Goal: Information Seeking & Learning: Learn about a topic

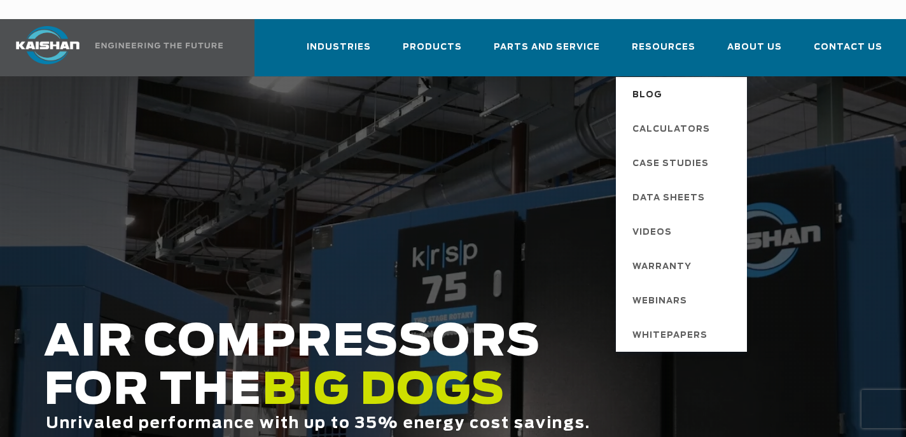
click at [661, 85] on span "Blog" at bounding box center [648, 96] width 30 height 22
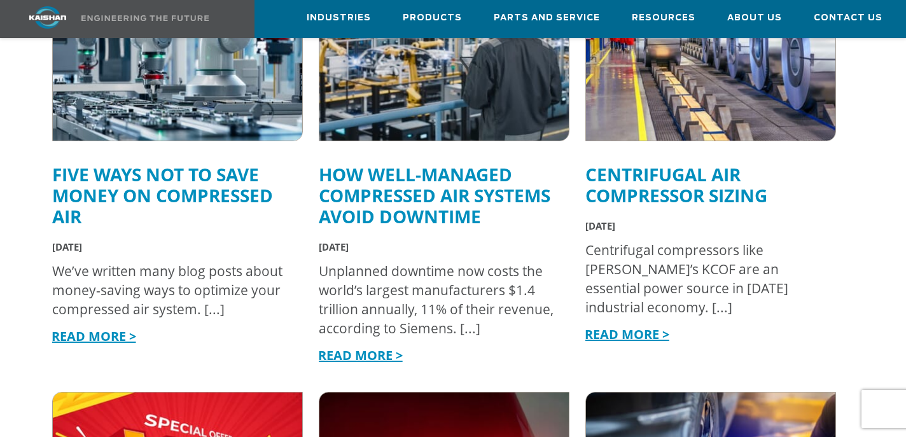
scroll to position [571, 0]
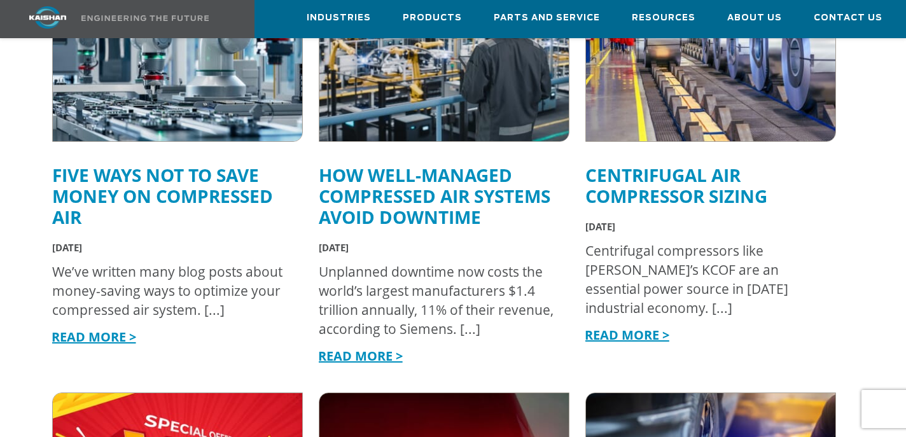
click at [207, 173] on link "Five Ways Not to Save Money on Compressed Air" at bounding box center [162, 196] width 221 height 66
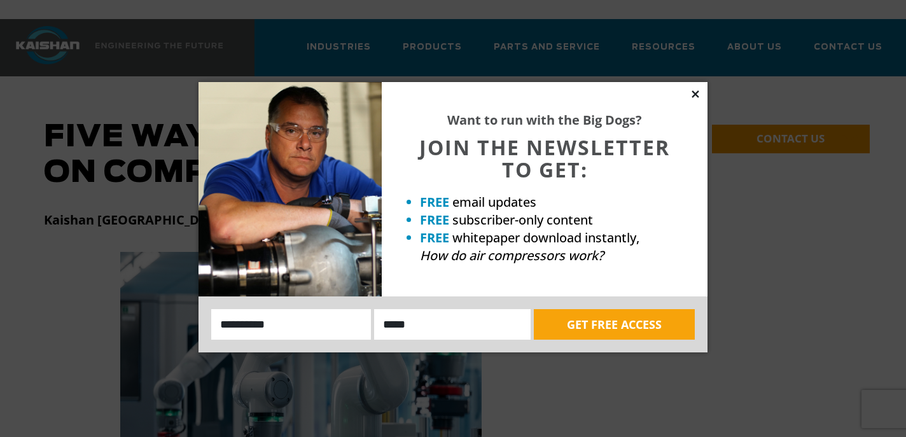
click at [698, 92] on icon at bounding box center [695, 93] width 11 height 11
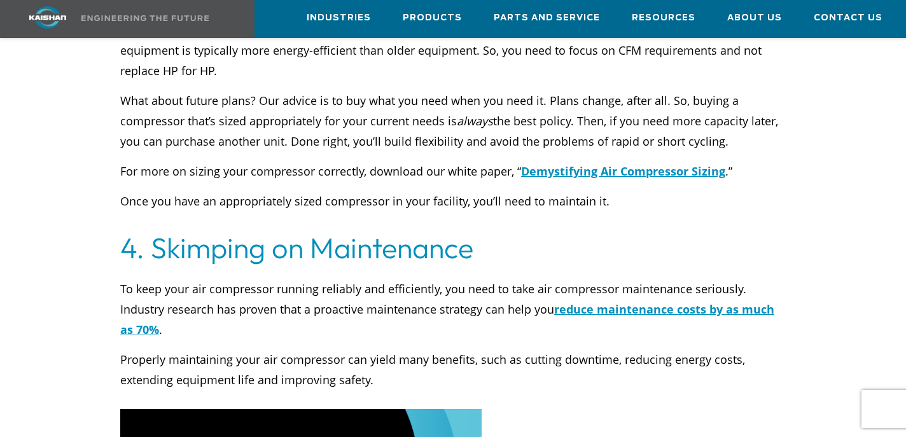
scroll to position [2273, 0]
